Goal: Share content

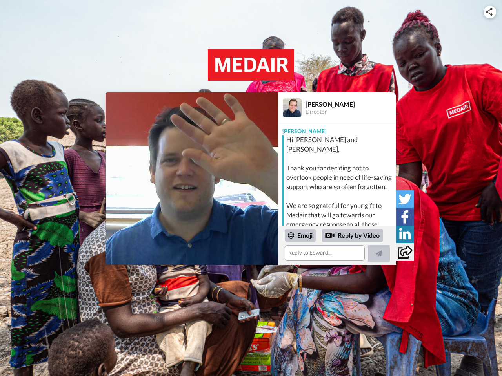
click at [490, 12] on img at bounding box center [488, 12] width 7 height 8
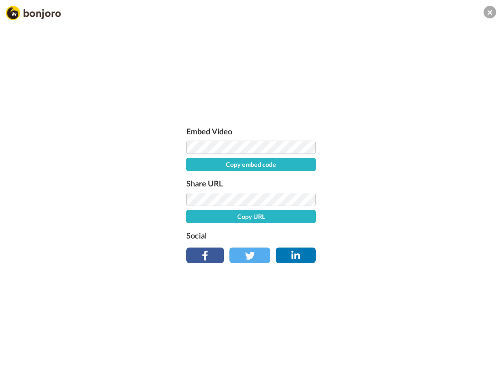
click at [192, 179] on label "Share URL" at bounding box center [250, 183] width 129 height 13
click at [337, 245] on div "Embed Video Copy embed code Share URL Copy URL Social" at bounding box center [251, 230] width 502 height 376
click at [300, 236] on label "Social" at bounding box center [250, 235] width 129 height 13
click at [353, 236] on div "Embed Video Copy embed code Share URL Copy URL Social" at bounding box center [251, 230] width 502 height 376
click at [379, 254] on div "Embed Video Copy embed code Share URL Copy URL Social" at bounding box center [251, 230] width 502 height 376
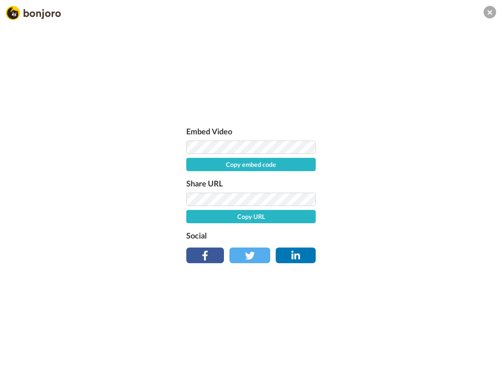
click at [405, 199] on div "Embed Video Copy embed code Share URL Copy URL Social" at bounding box center [251, 230] width 502 height 376
click at [405, 217] on div "Embed Video Copy embed code Share URL Copy URL Social" at bounding box center [251, 230] width 502 height 376
click at [405, 234] on div "Embed Video Copy embed code Share URL Copy URL Social" at bounding box center [251, 230] width 502 height 376
click at [405, 252] on div "Embed Video Copy embed code Share URL Copy URL Social" at bounding box center [251, 230] width 502 height 376
